Goal: Task Accomplishment & Management: Manage account settings

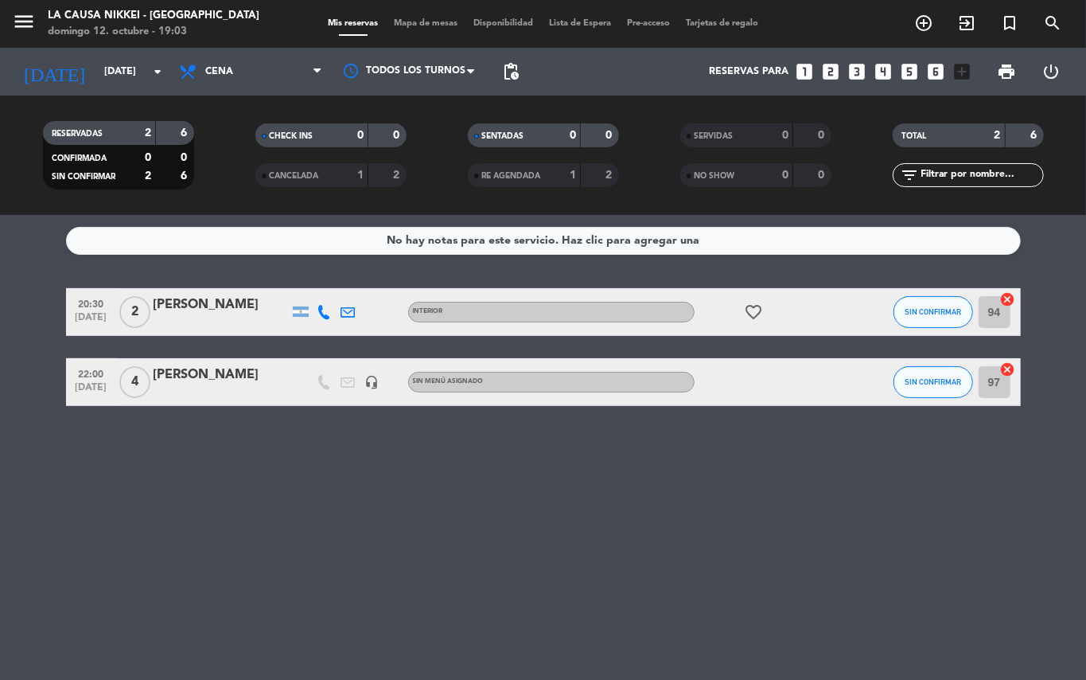
click at [319, 310] on icon at bounding box center [325, 312] width 14 height 14
click at [313, 284] on span "Copiar" at bounding box center [312, 284] width 33 height 17
click at [751, 313] on icon "favorite_border" at bounding box center [754, 311] width 19 height 19
click at [326, 306] on icon at bounding box center [325, 312] width 14 height 14
click at [332, 287] on span "content_paste" at bounding box center [338, 285] width 12 height 12
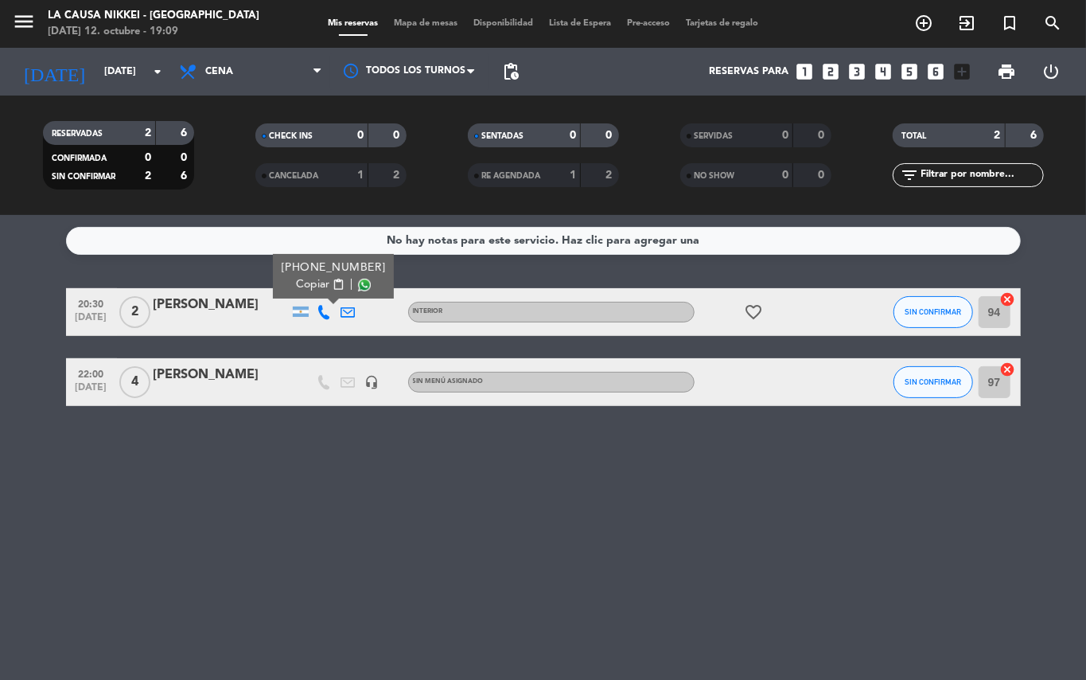
click at [472, 548] on div "No hay notas para este servicio. Haz clic para agregar una 20:30 [DATE] 2 Mate …" at bounding box center [543, 447] width 1086 height 465
click at [931, 307] on span "SIN CONFIRMAR" at bounding box center [933, 311] width 57 height 9
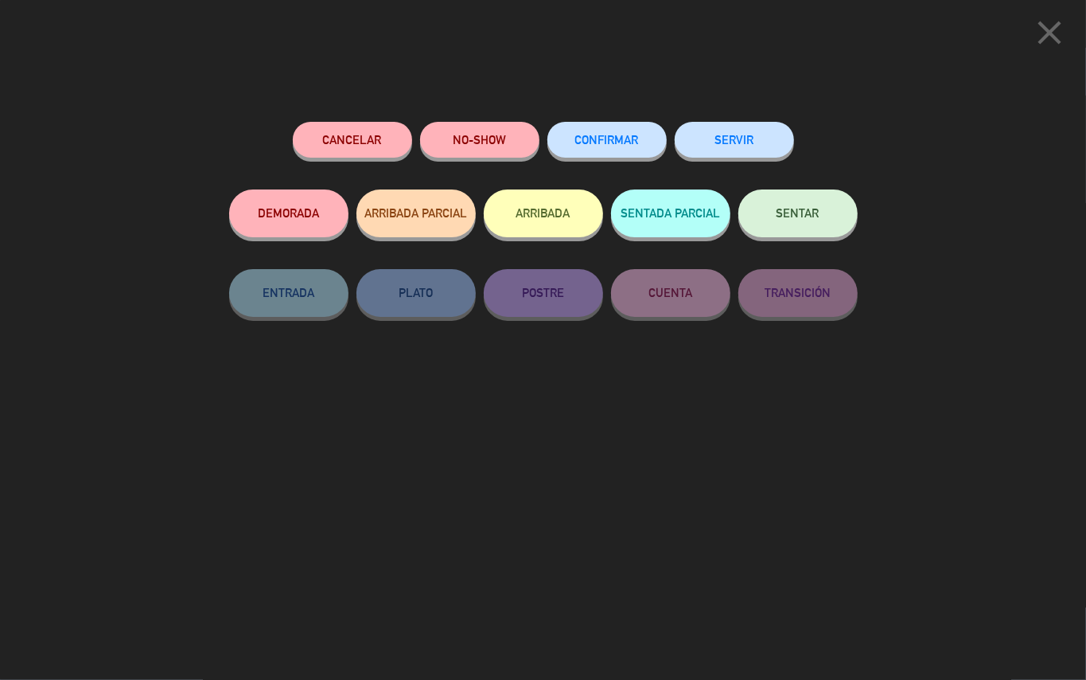
click at [382, 131] on button "Cancelar" at bounding box center [352, 140] width 119 height 36
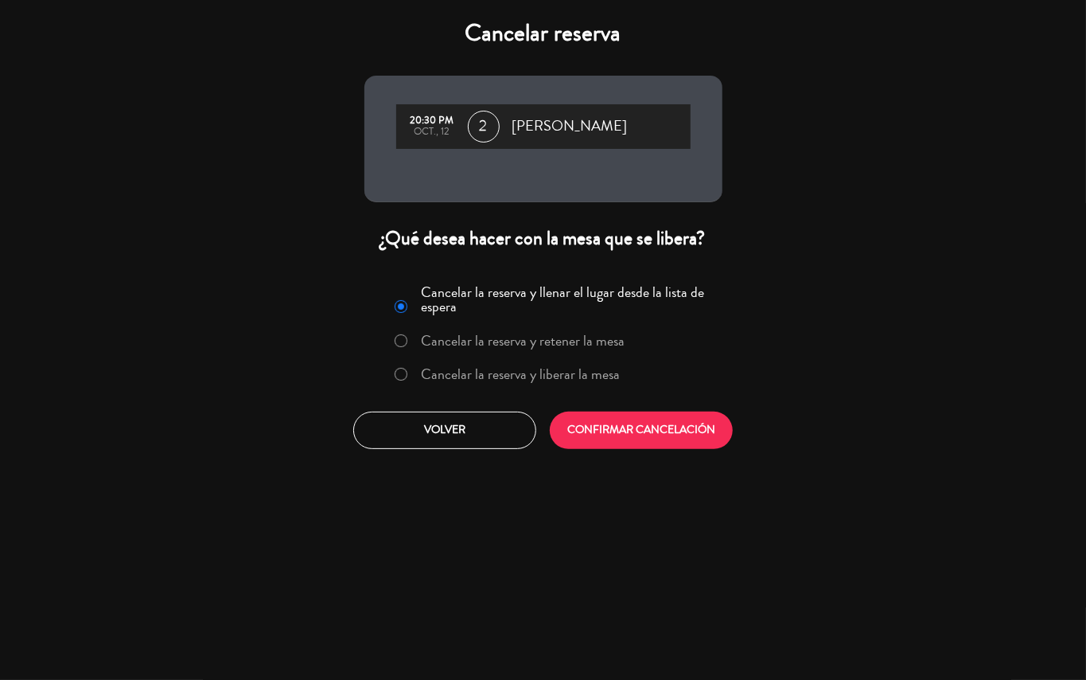
click at [405, 370] on div at bounding box center [401, 375] width 13 height 14
click at [686, 430] on button "CONFIRMAR CANCELACIÓN" at bounding box center [641, 429] width 183 height 37
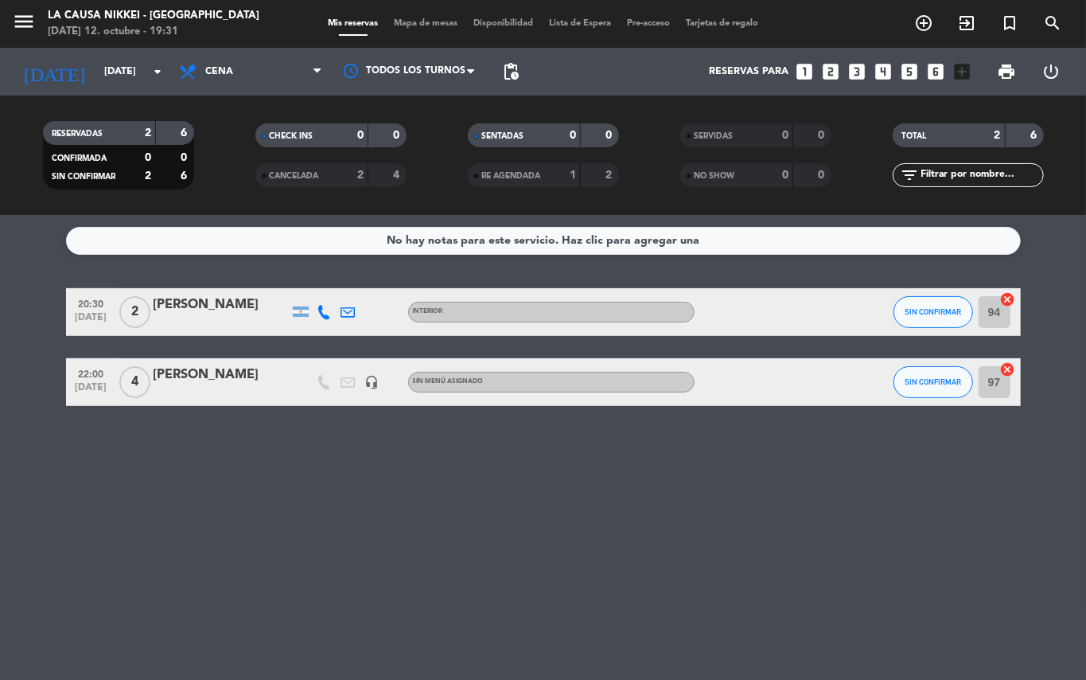
click at [326, 312] on icon at bounding box center [325, 312] width 14 height 14
click at [332, 282] on span "content_paste" at bounding box center [338, 285] width 12 height 12
click at [529, 473] on div "No hay notas para este servicio. Haz clic para agregar una 20:30 [DATE] 2 [PERS…" at bounding box center [543, 447] width 1086 height 465
